Goal: Task Accomplishment & Management: Use online tool/utility

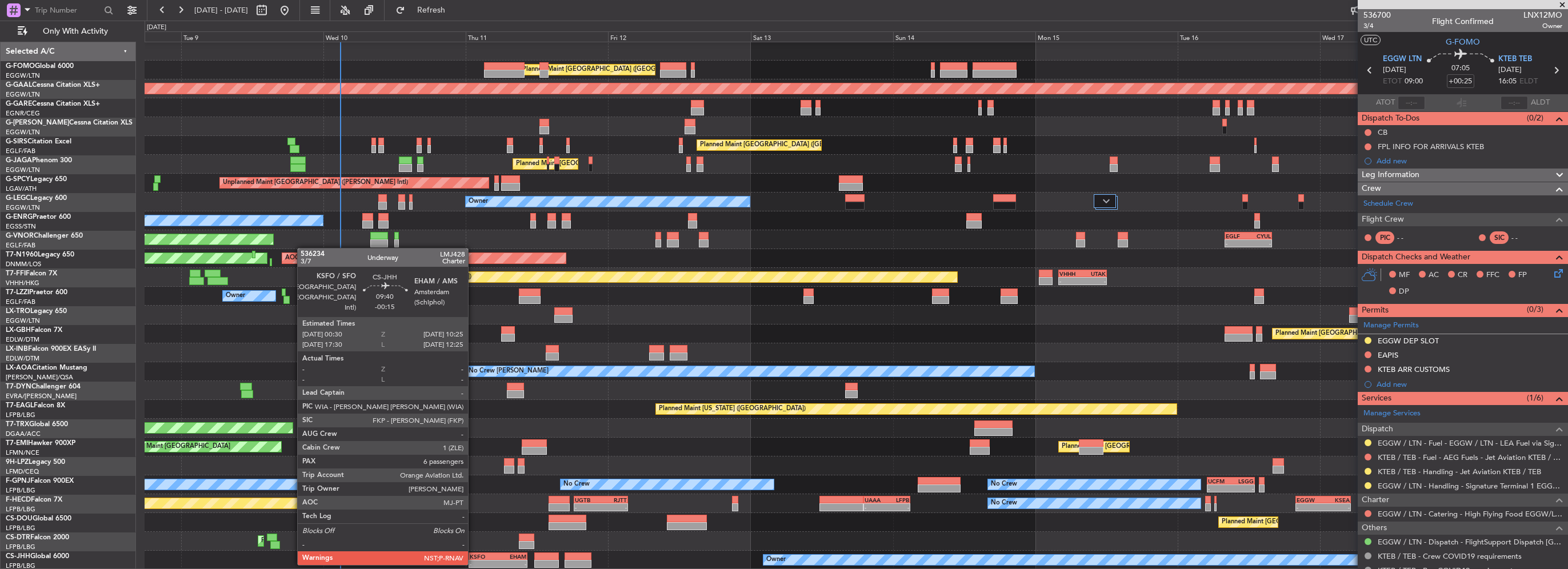
click at [473, 564] on div "-" at bounding box center [483, 563] width 28 height 7
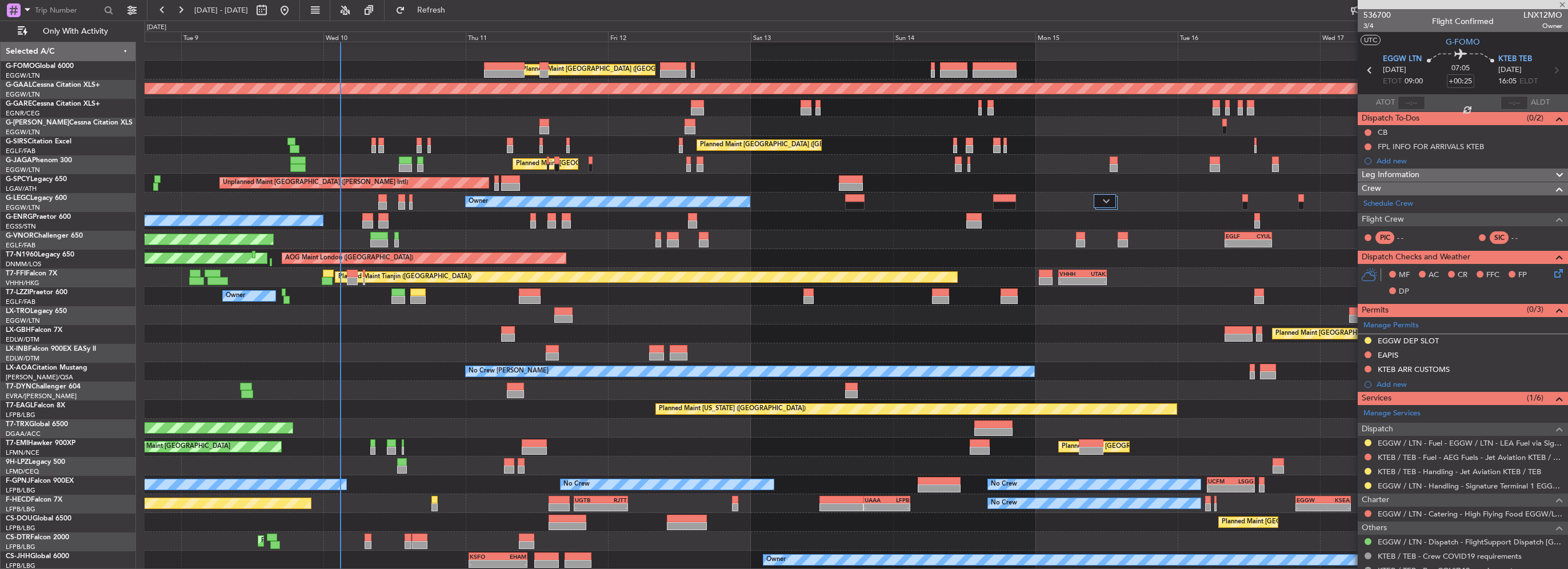
type input "-00:15"
type input "6"
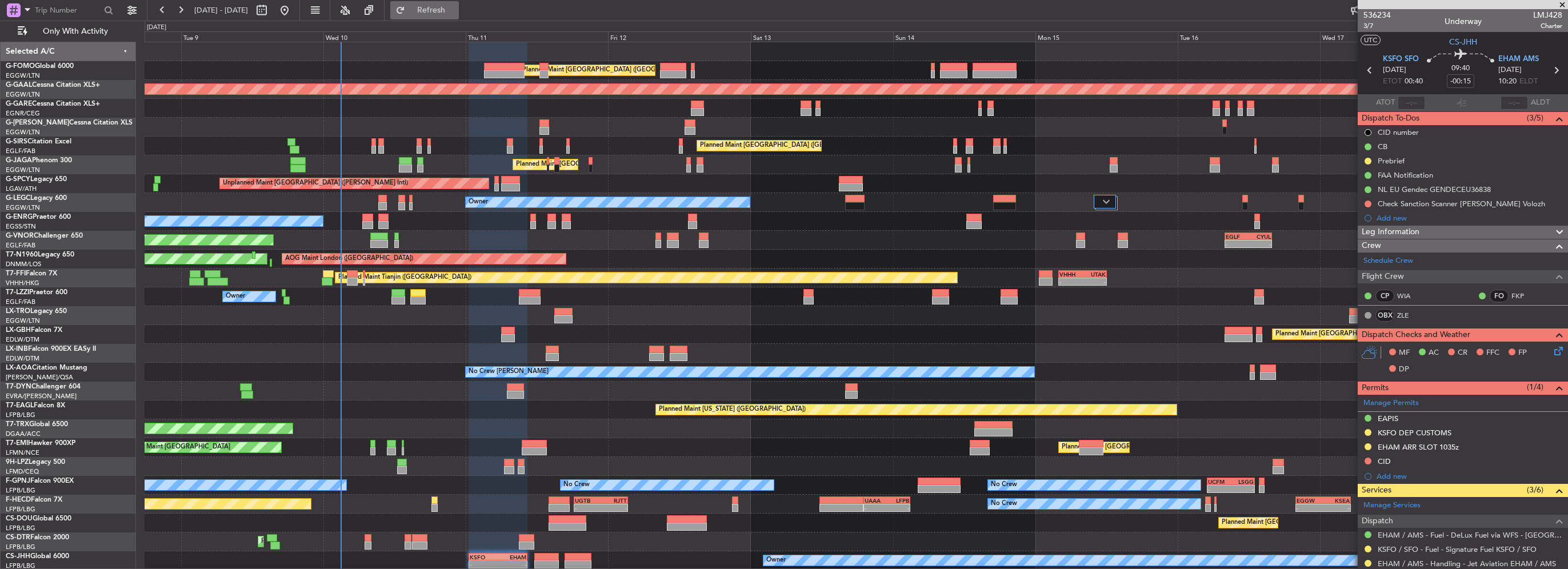
click at [458, 17] on button "Refresh" at bounding box center [425, 10] width 68 height 18
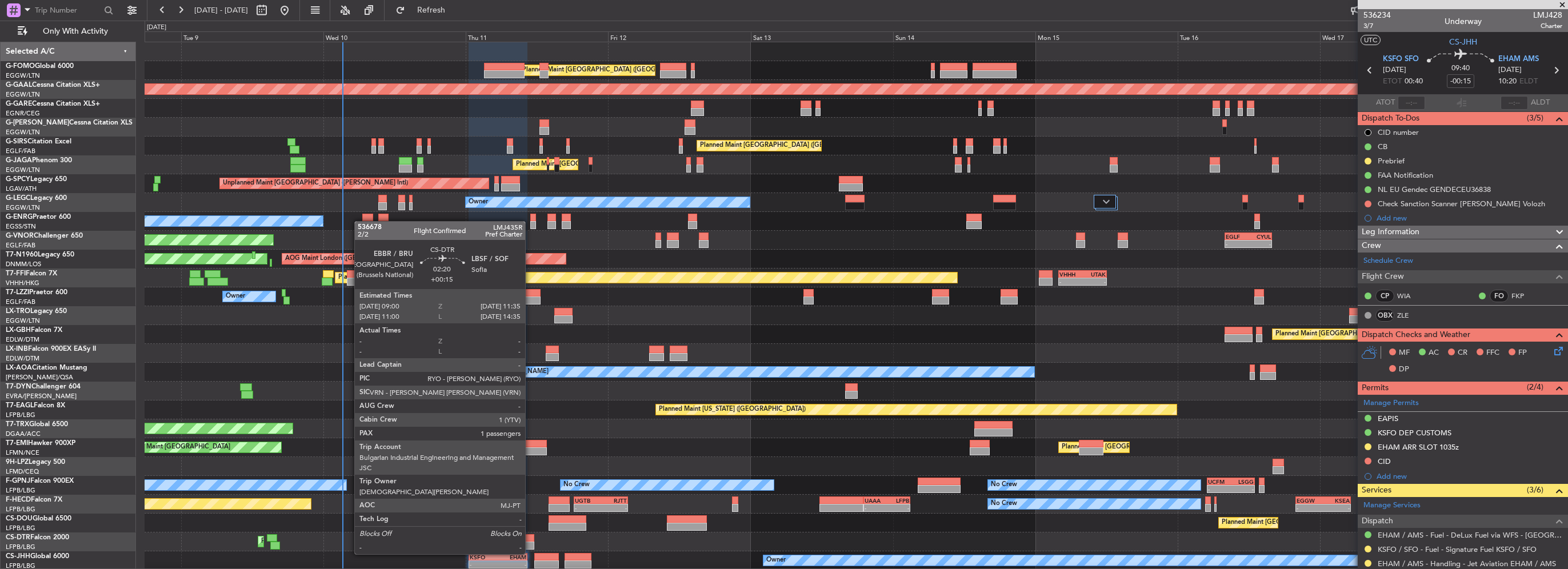
click at [530, 544] on div at bounding box center [526, 545] width 15 height 8
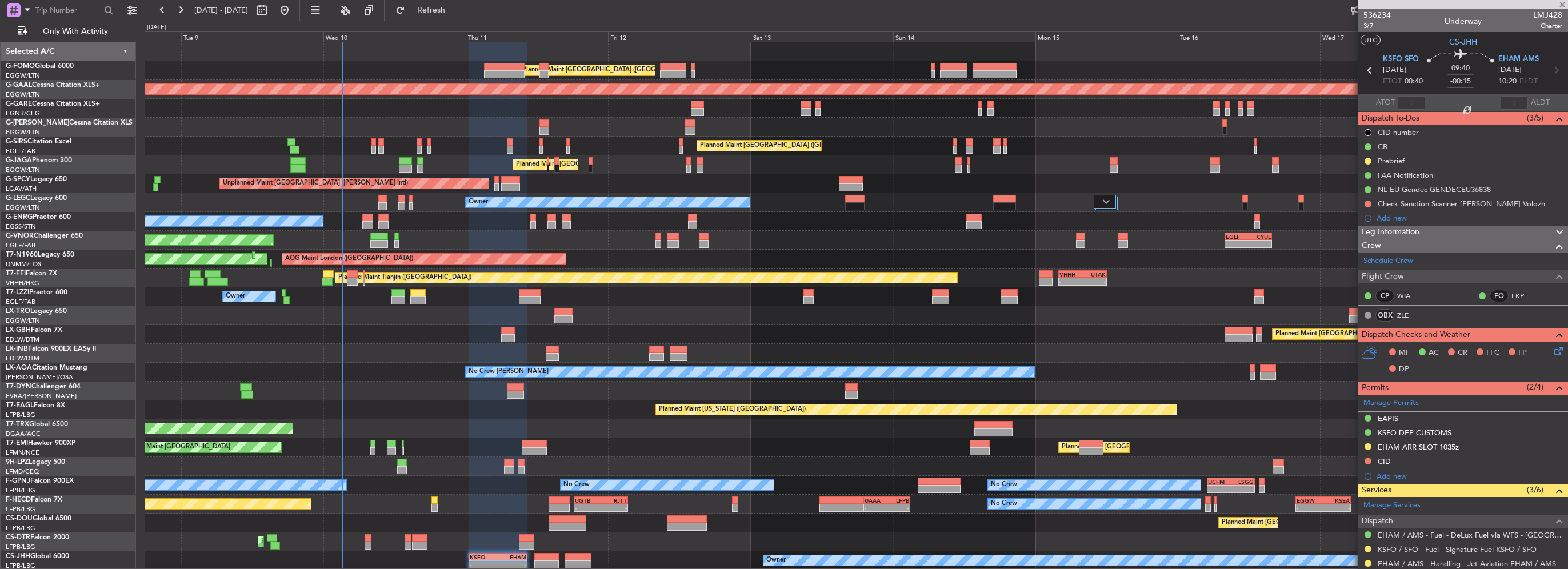
type input "+00:15"
type input "1"
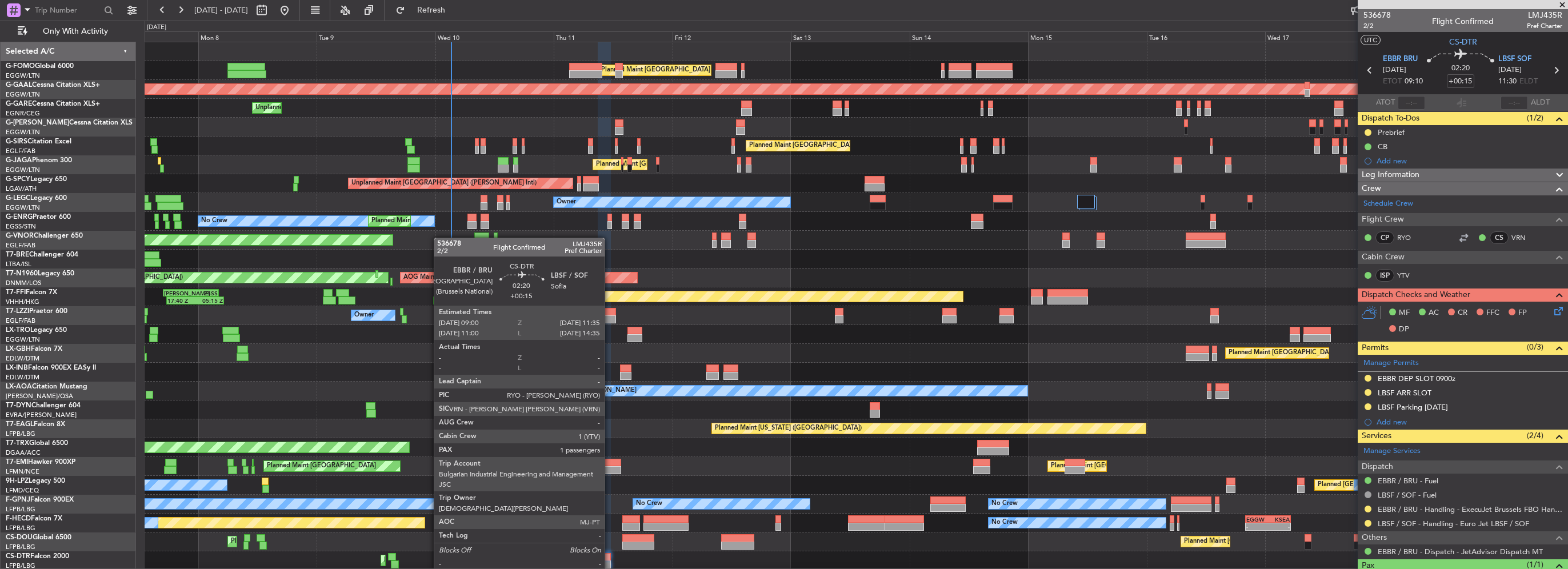
scroll to position [20, 0]
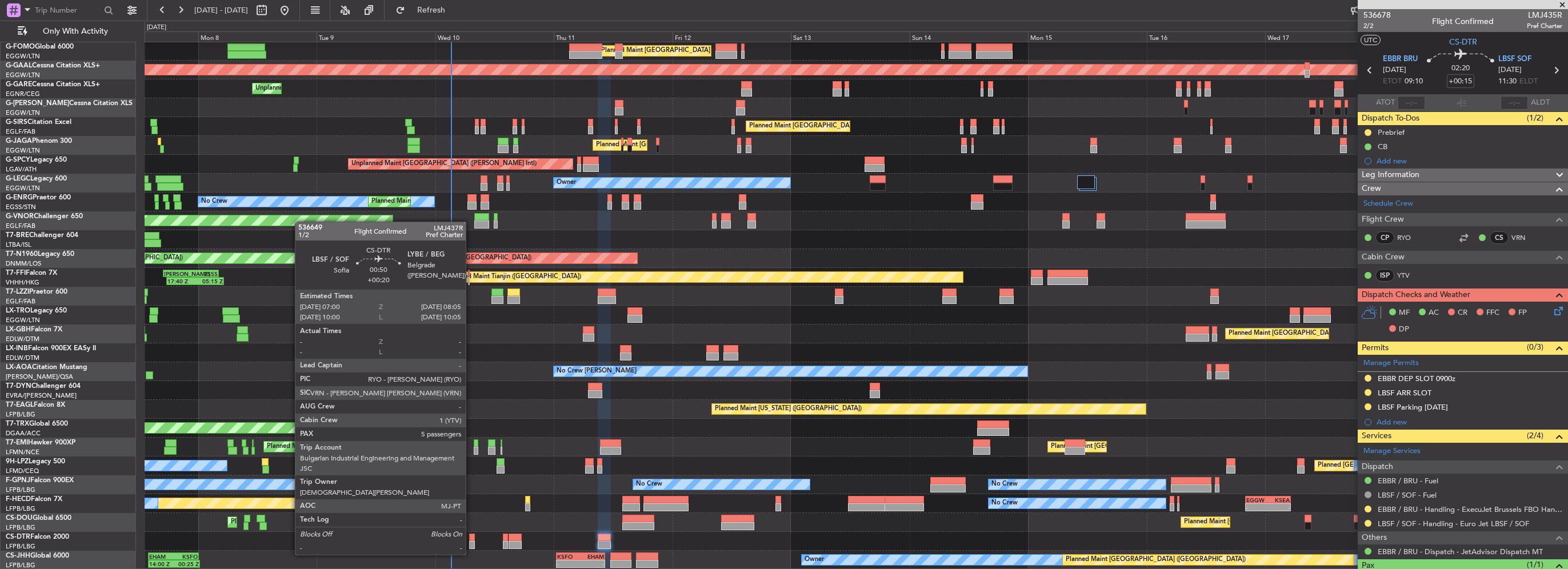
click at [471, 544] on div at bounding box center [472, 544] width 6 height 8
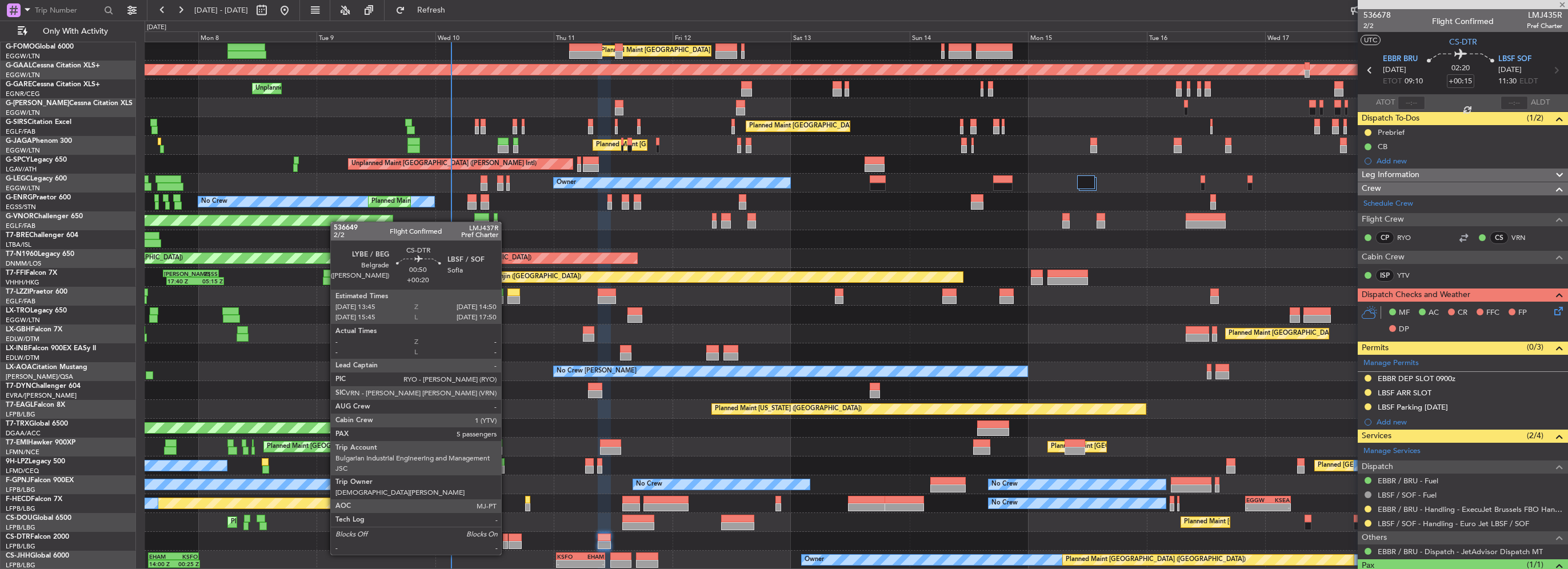
type input "+00:20"
type input "5"
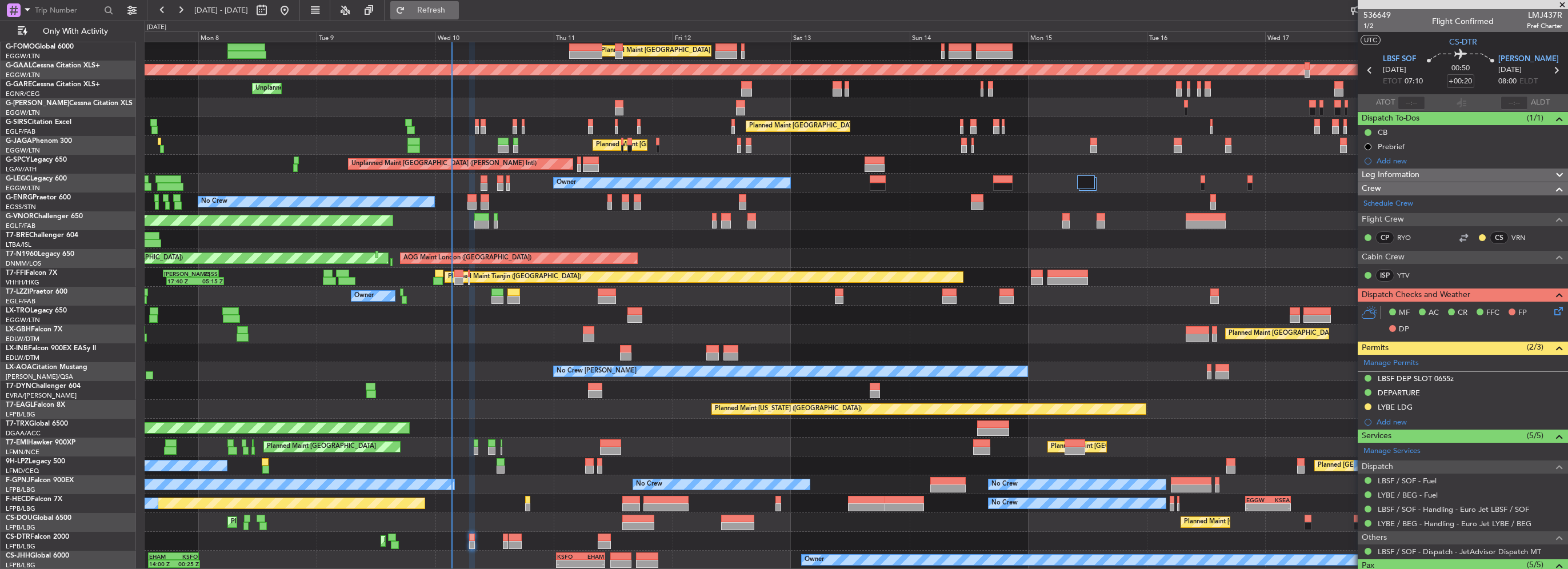
click at [452, 10] on span "Refresh" at bounding box center [431, 10] width 48 height 8
